Goal: Information Seeking & Learning: Learn about a topic

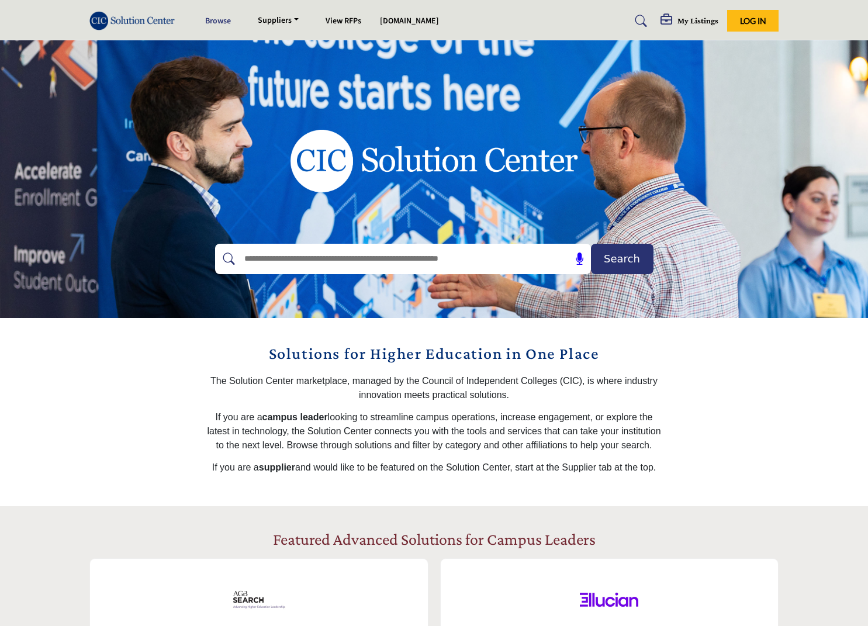
click at [220, 22] on link "Browse" at bounding box center [218, 21] width 26 height 12
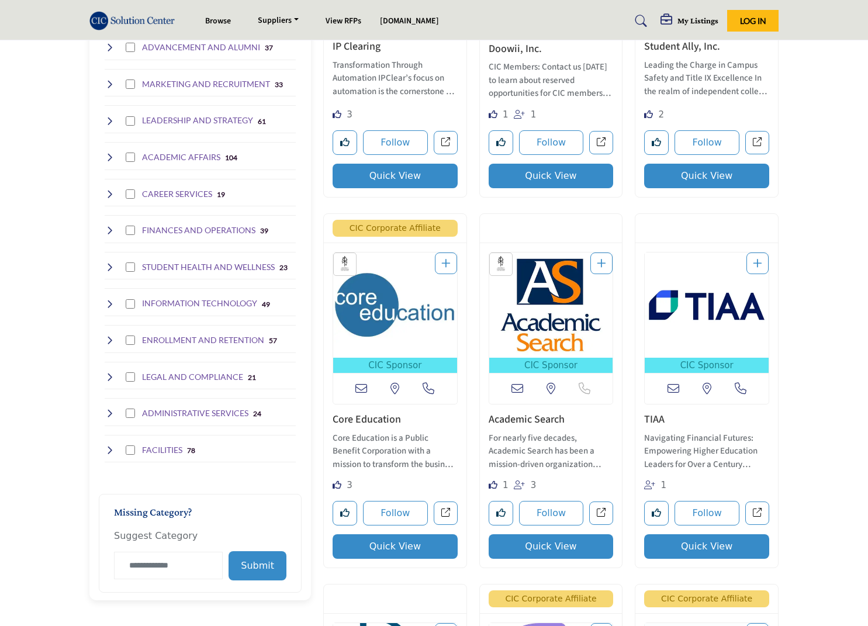
scroll to position [526, 0]
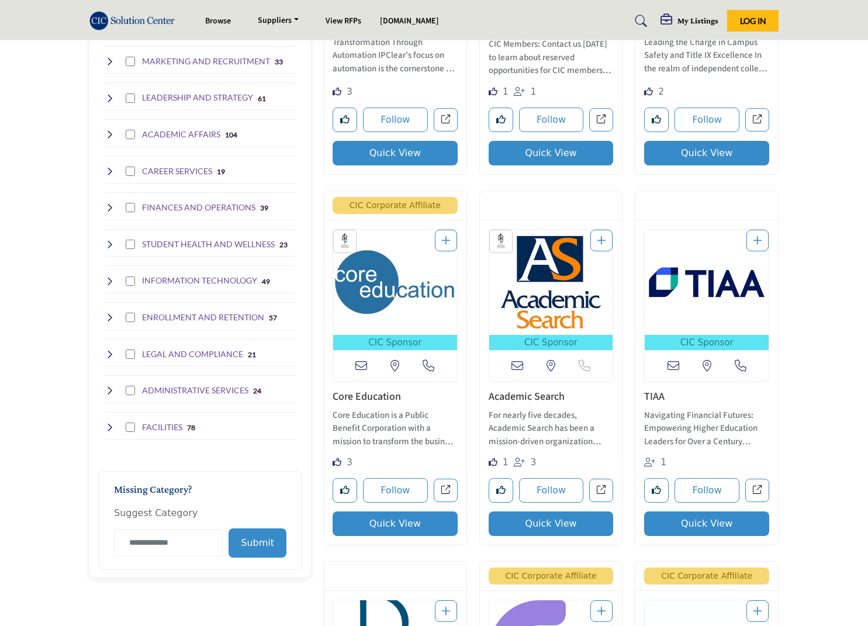
click at [110, 388] on icon at bounding box center [109, 390] width 9 height 9
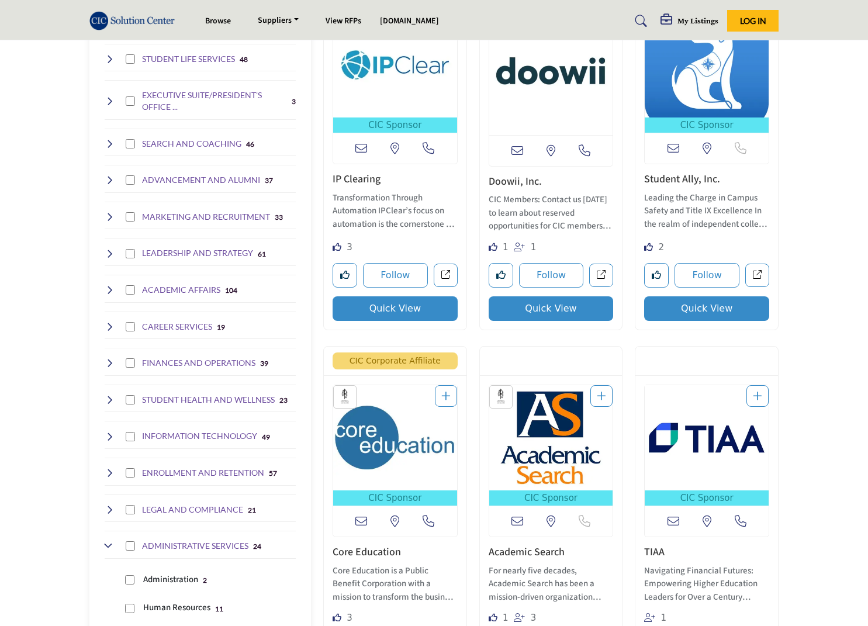
scroll to position [351, 0]
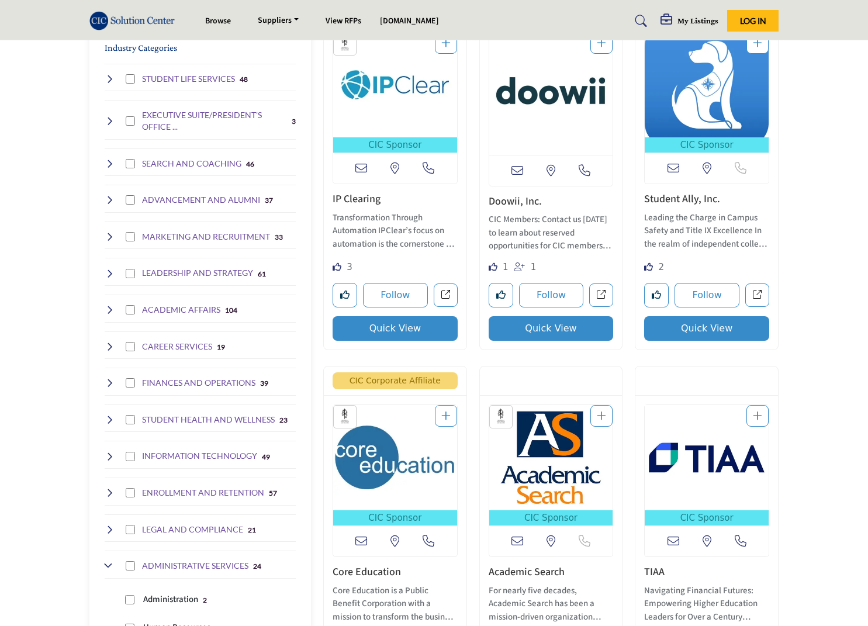
click at [108, 269] on icon at bounding box center [109, 273] width 9 height 9
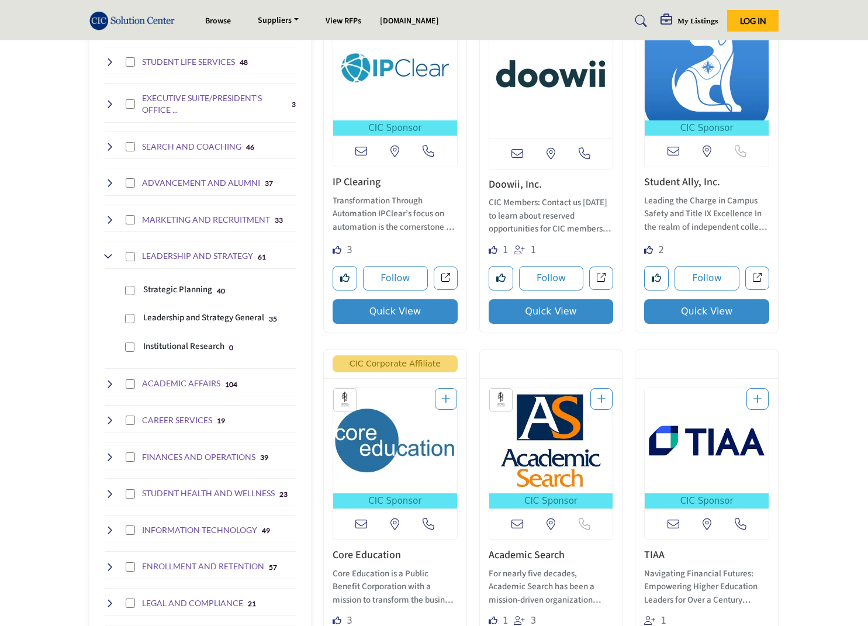
scroll to position [292, 0]
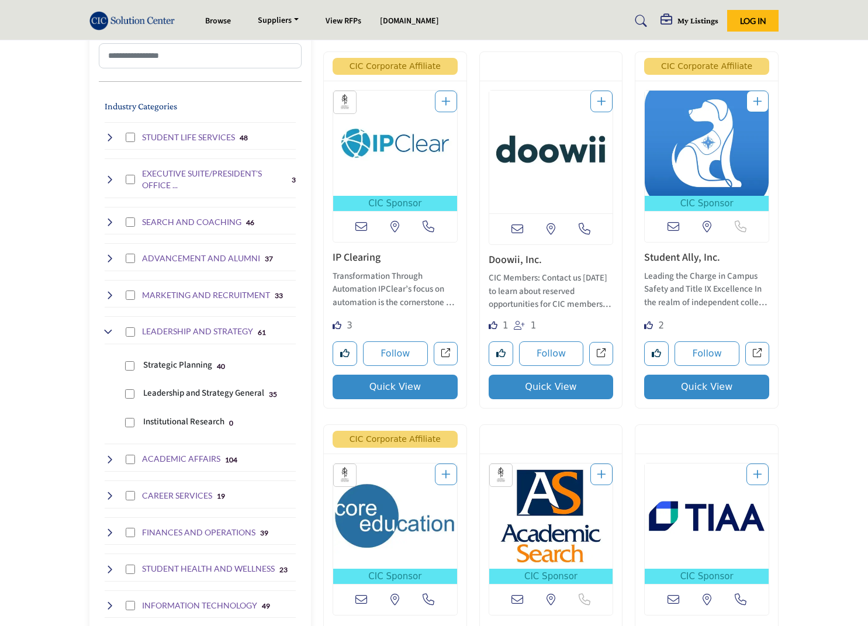
click at [174, 418] on p "Institutional Research" at bounding box center [183, 422] width 81 height 13
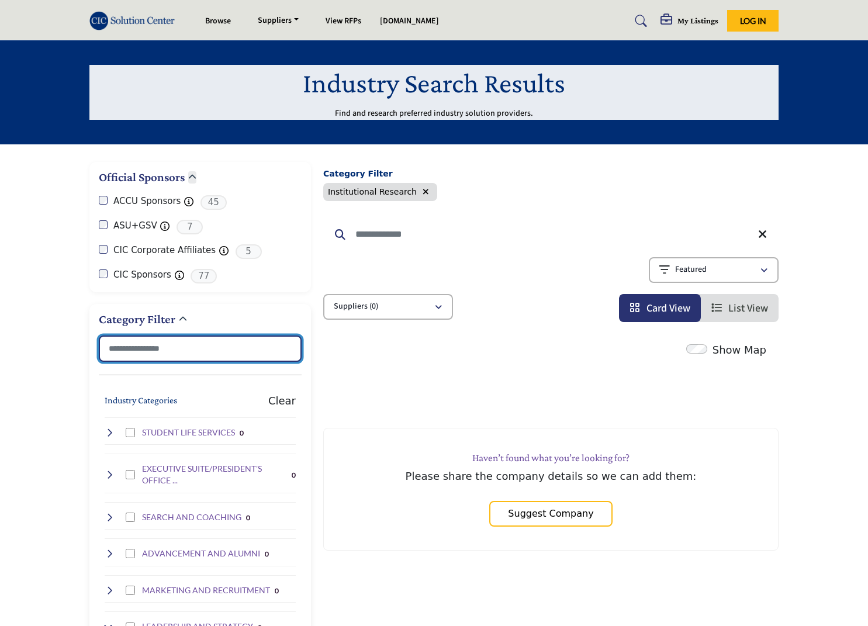
click at [174, 350] on input "Search Category" at bounding box center [200, 348] width 203 height 26
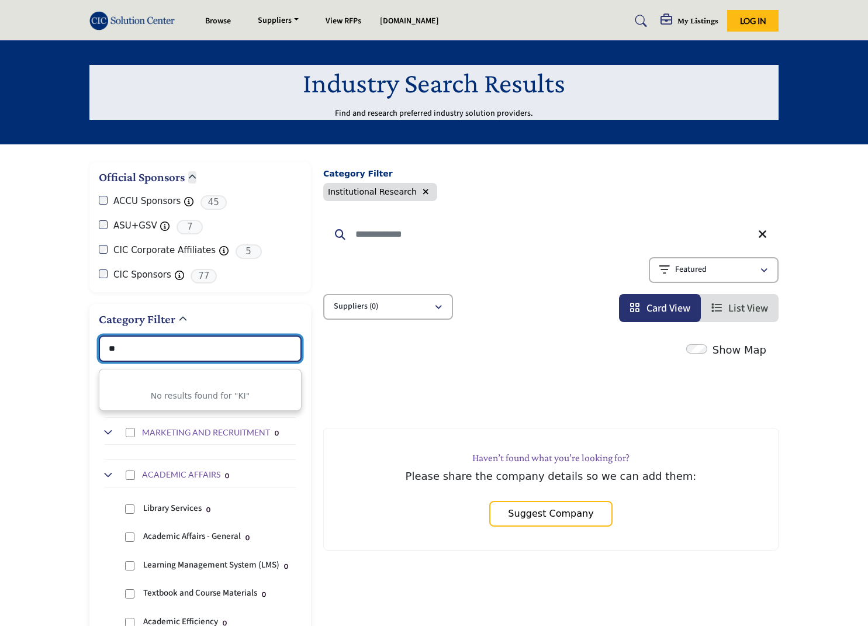
type input "***"
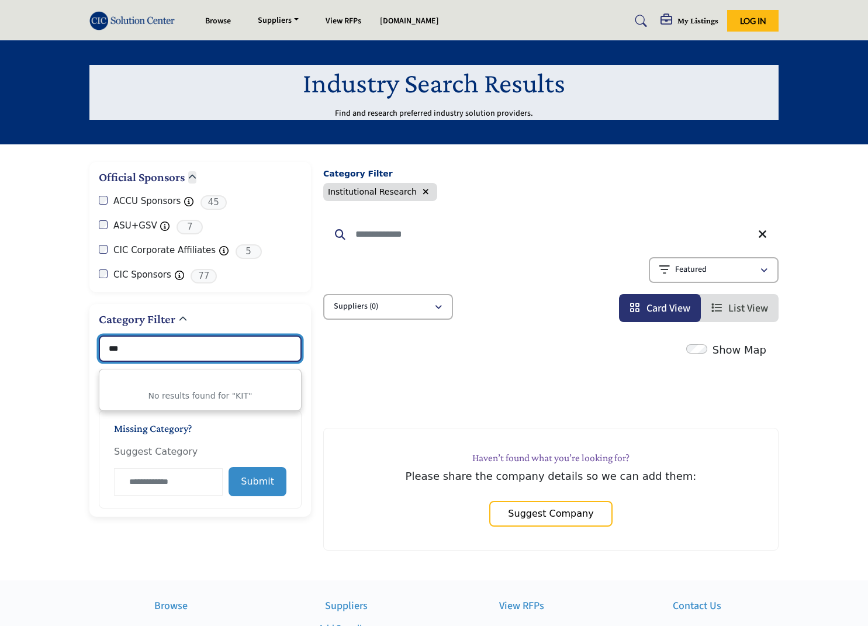
drag, startPoint x: 129, startPoint y: 343, endPoint x: 98, endPoint y: 355, distance: 33.5
click at [98, 355] on div "Category Filter *** No results found for "KIT" Industry Categories Clear 0 0 0" at bounding box center [200, 410] width 222 height 213
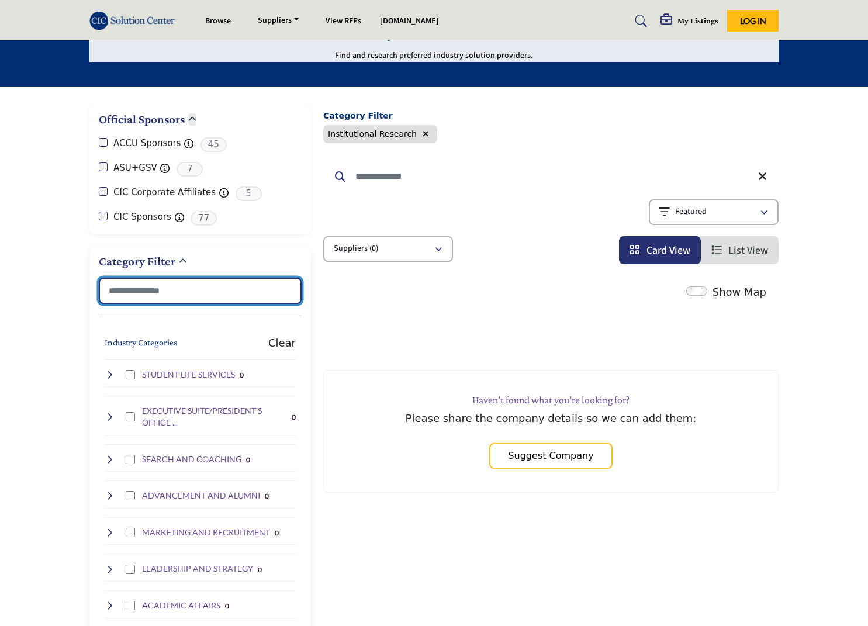
scroll to position [58, 0]
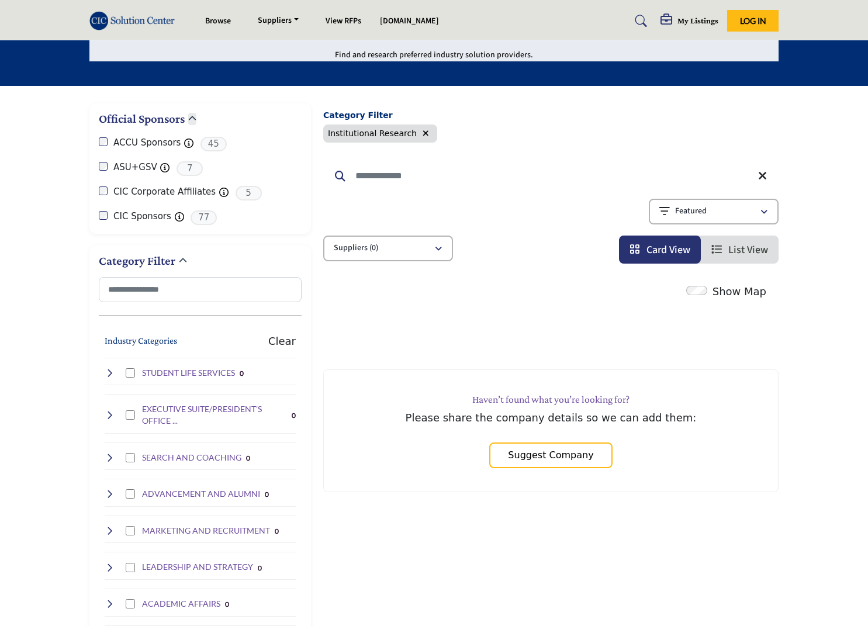
click at [423, 132] on icon "button" at bounding box center [426, 133] width 6 height 8
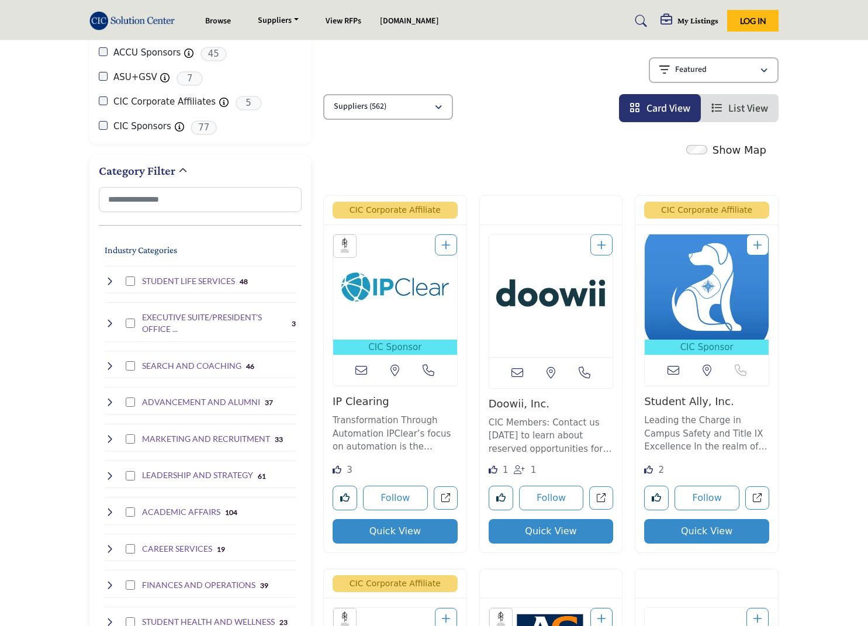
scroll to position [175, 0]
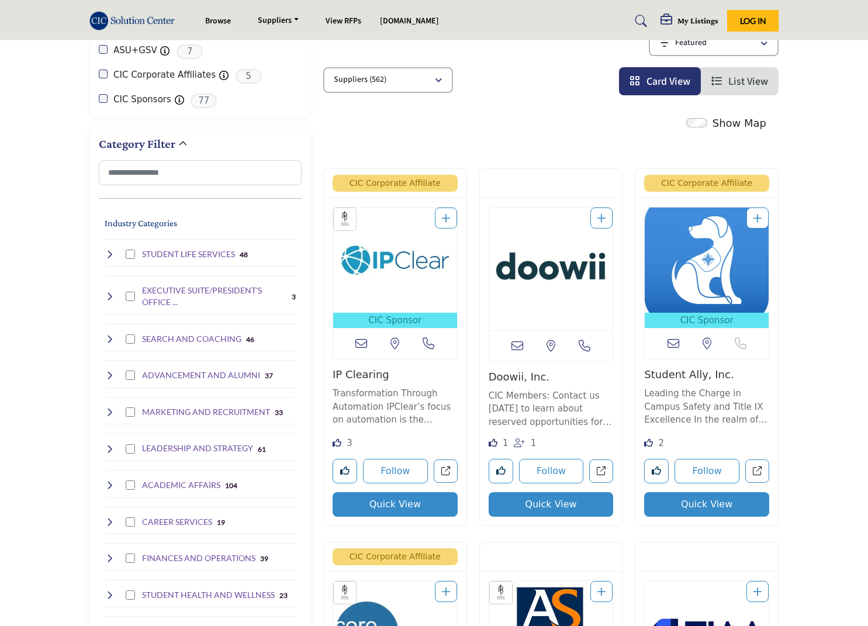
click at [180, 444] on h4 "LEADERSHIP AND STRATEGY" at bounding box center [197, 448] width 111 height 12
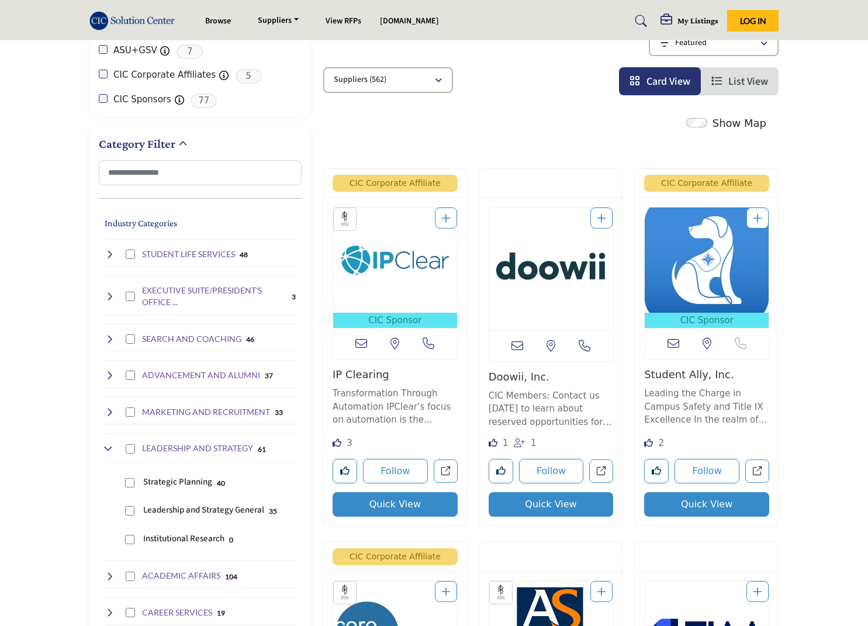
click at [184, 480] on p "Strategic Planning" at bounding box center [177, 482] width 69 height 13
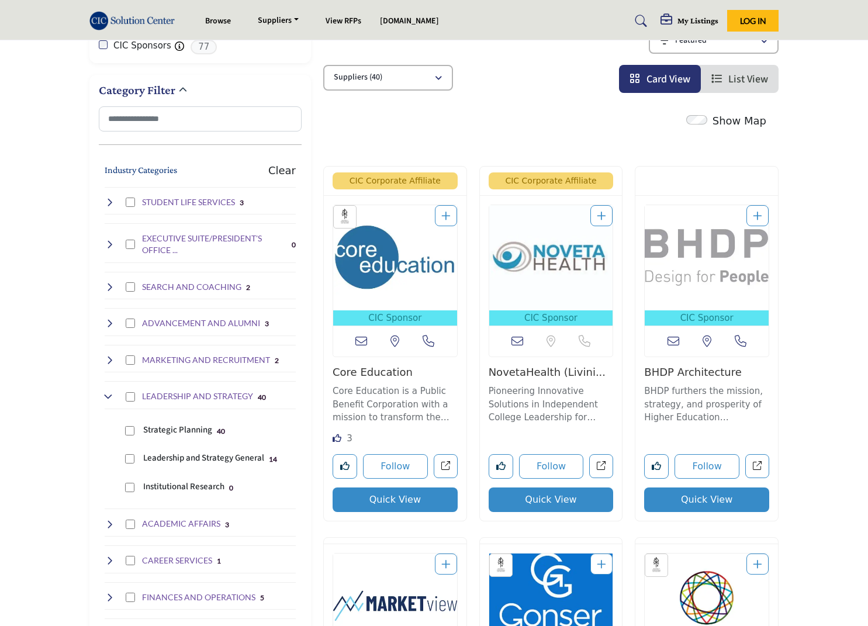
scroll to position [234, 0]
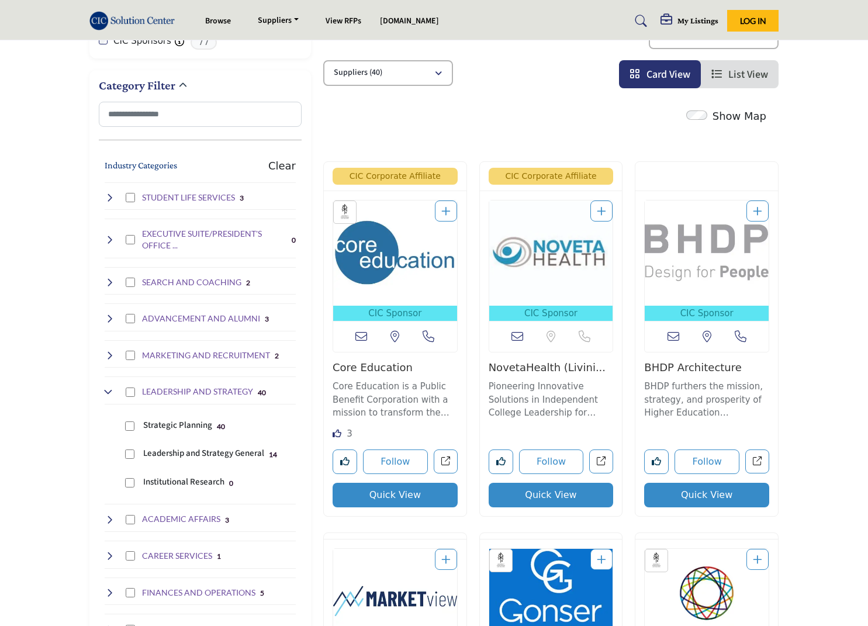
click at [116, 18] on img at bounding box center [134, 20] width 91 height 19
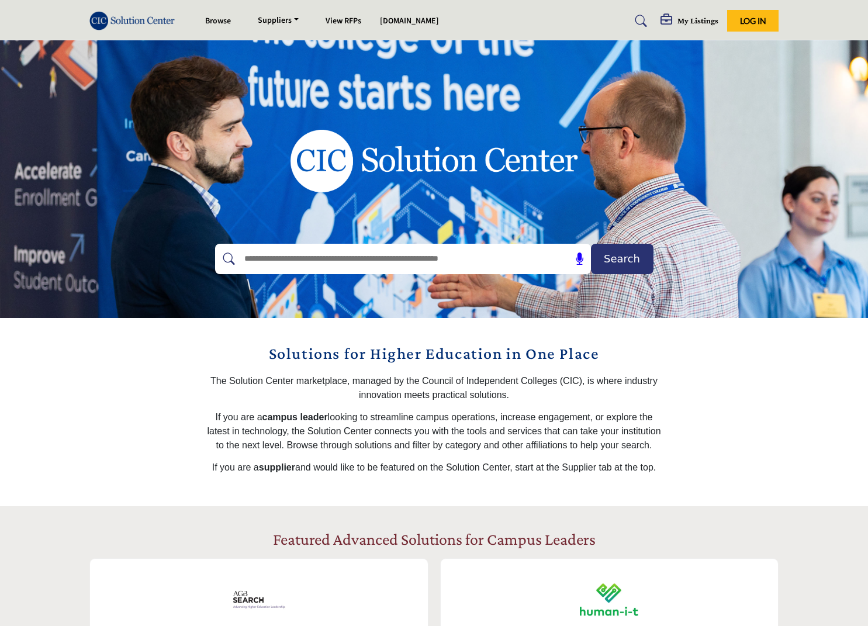
click at [464, 119] on img at bounding box center [434, 161] width 368 height 152
click at [91, 15] on img at bounding box center [134, 20] width 91 height 19
